Goal: Transaction & Acquisition: Purchase product/service

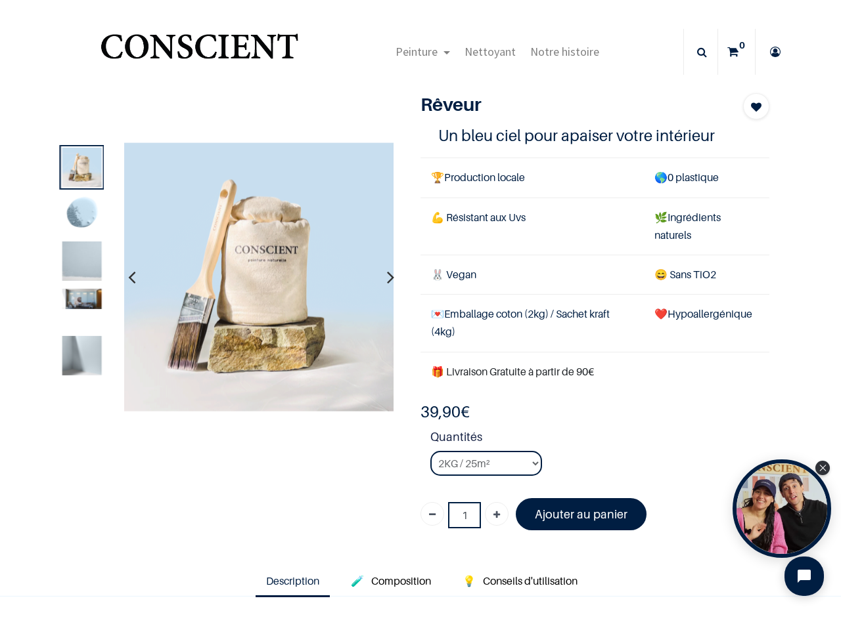
click at [420, 315] on td "💌 Emballage coton (2kg) / Sachet kraft (4kg)" at bounding box center [531, 323] width 223 height 57
click at [419, 52] on span "Peinture" at bounding box center [416, 51] width 42 height 15
click at [697, 52] on icon at bounding box center [702, 52] width 10 height 46
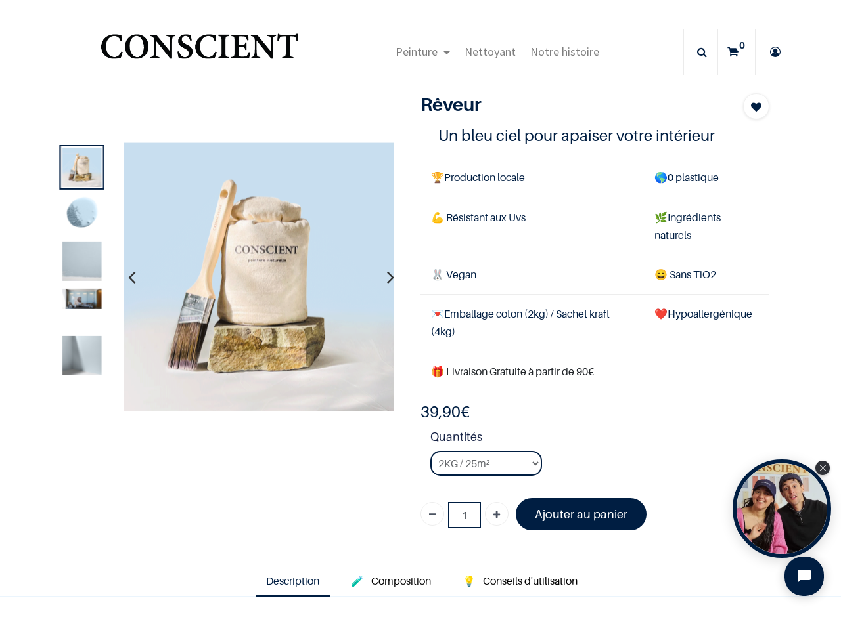
click at [420, 320] on td "💌 Emballage coton (2kg) / Sachet kraft (4kg)" at bounding box center [531, 323] width 223 height 57
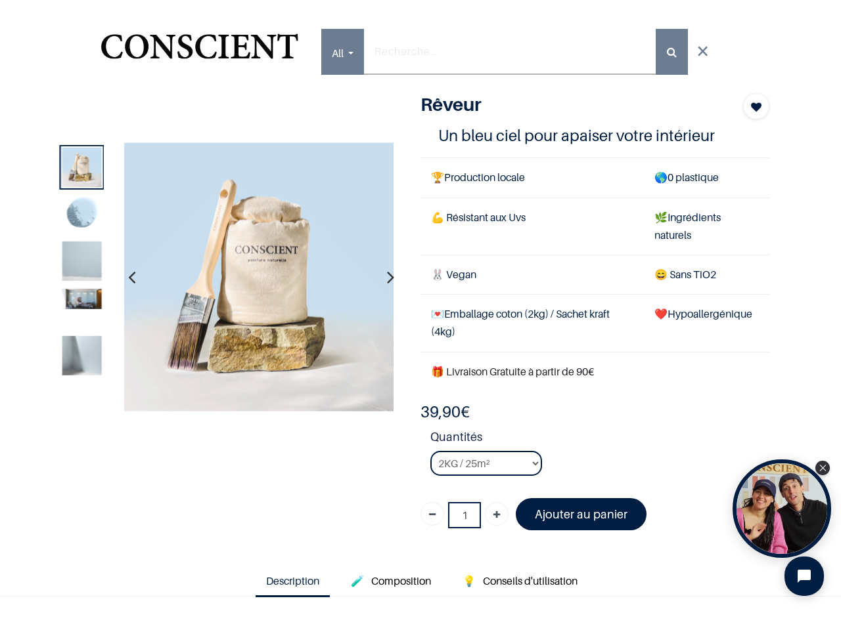
click at [257, 277] on img at bounding box center [258, 276] width 269 height 269
click at [130, 277] on icon "button" at bounding box center [131, 276] width 7 height 35
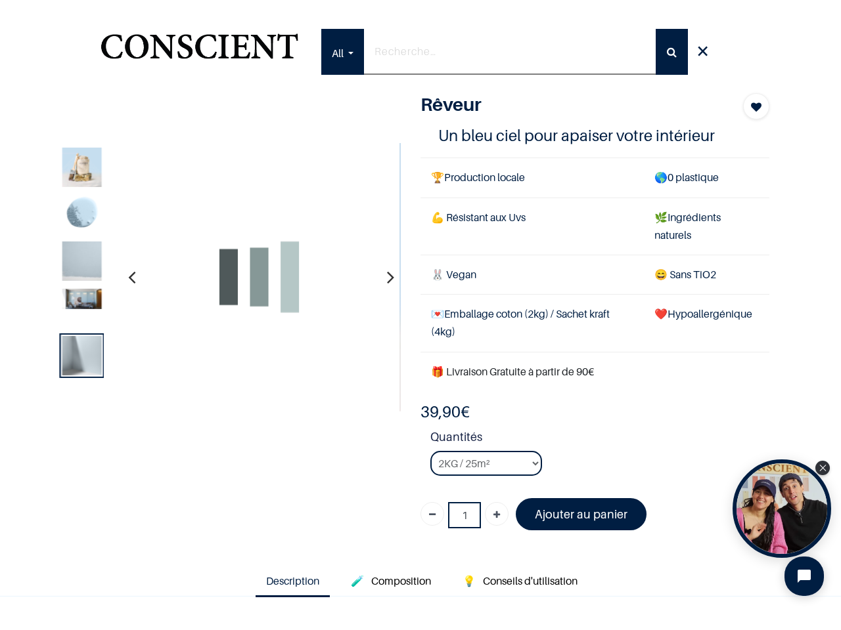
click at [387, 277] on icon "button" at bounding box center [390, 276] width 7 height 35
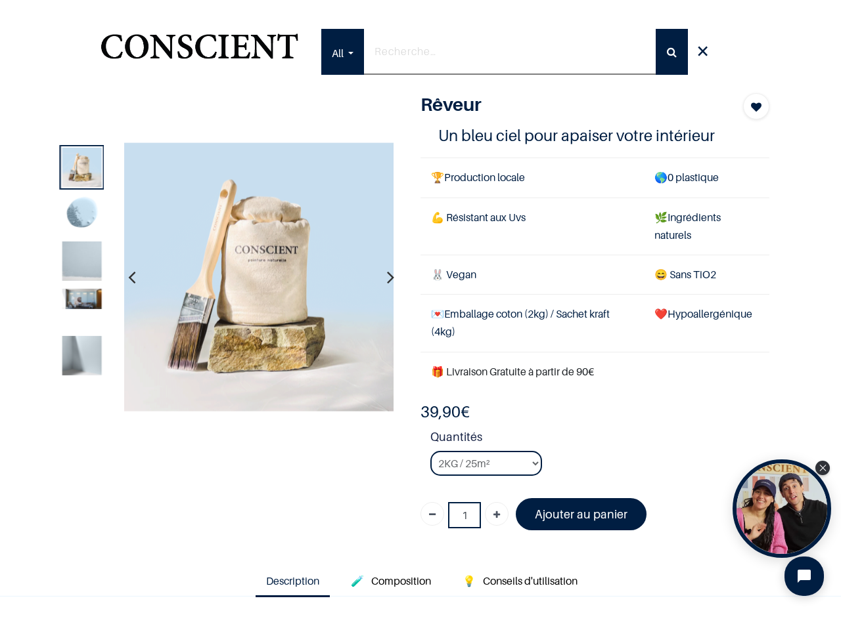
click at [79, 263] on img at bounding box center [81, 261] width 39 height 39
